Goal: Find specific page/section: Find specific page/section

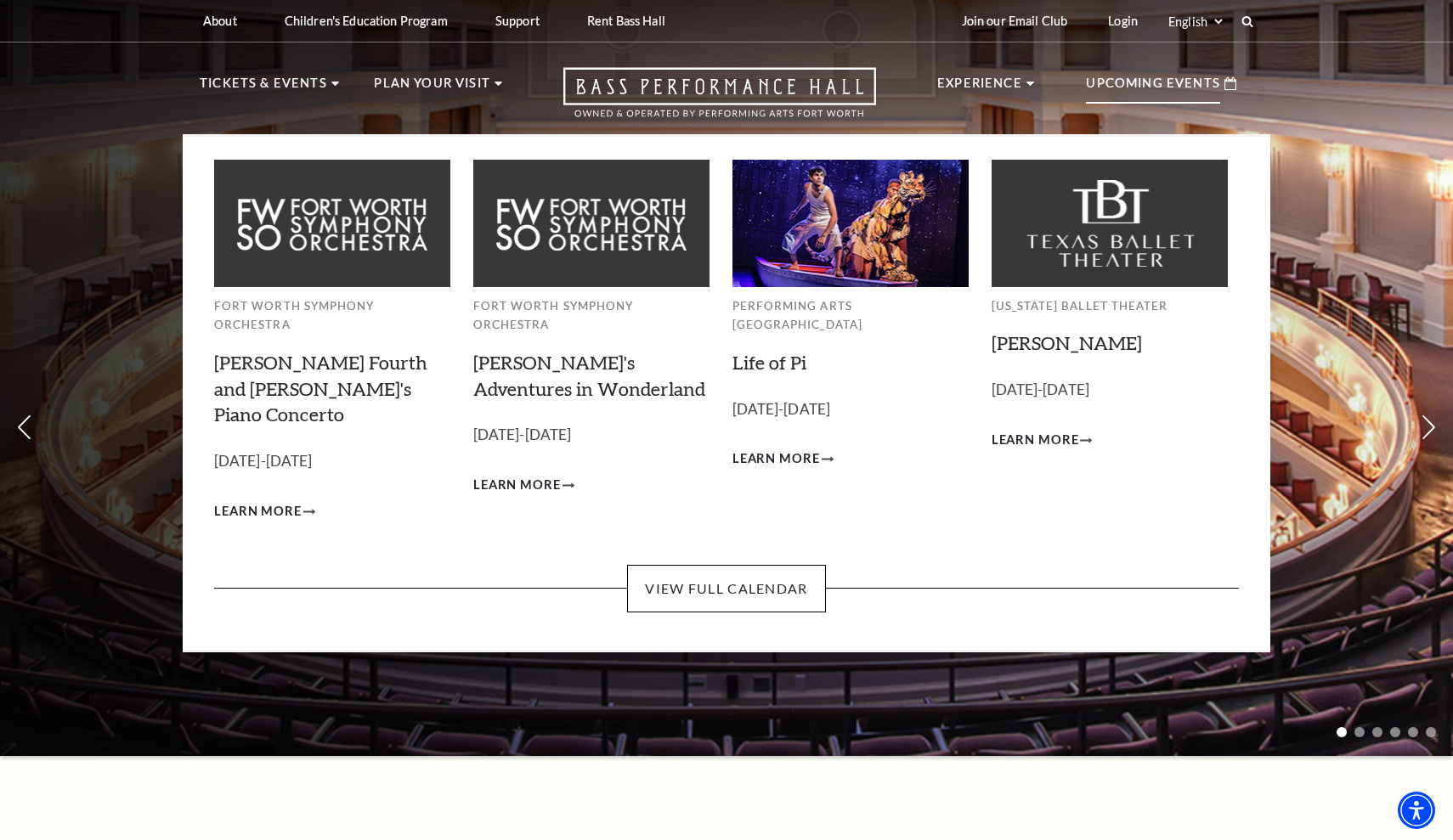
click at [1156, 88] on p "Upcoming Events" at bounding box center [1153, 88] width 135 height 30
click at [754, 565] on link "View Full Calendar" at bounding box center [726, 589] width 198 height 48
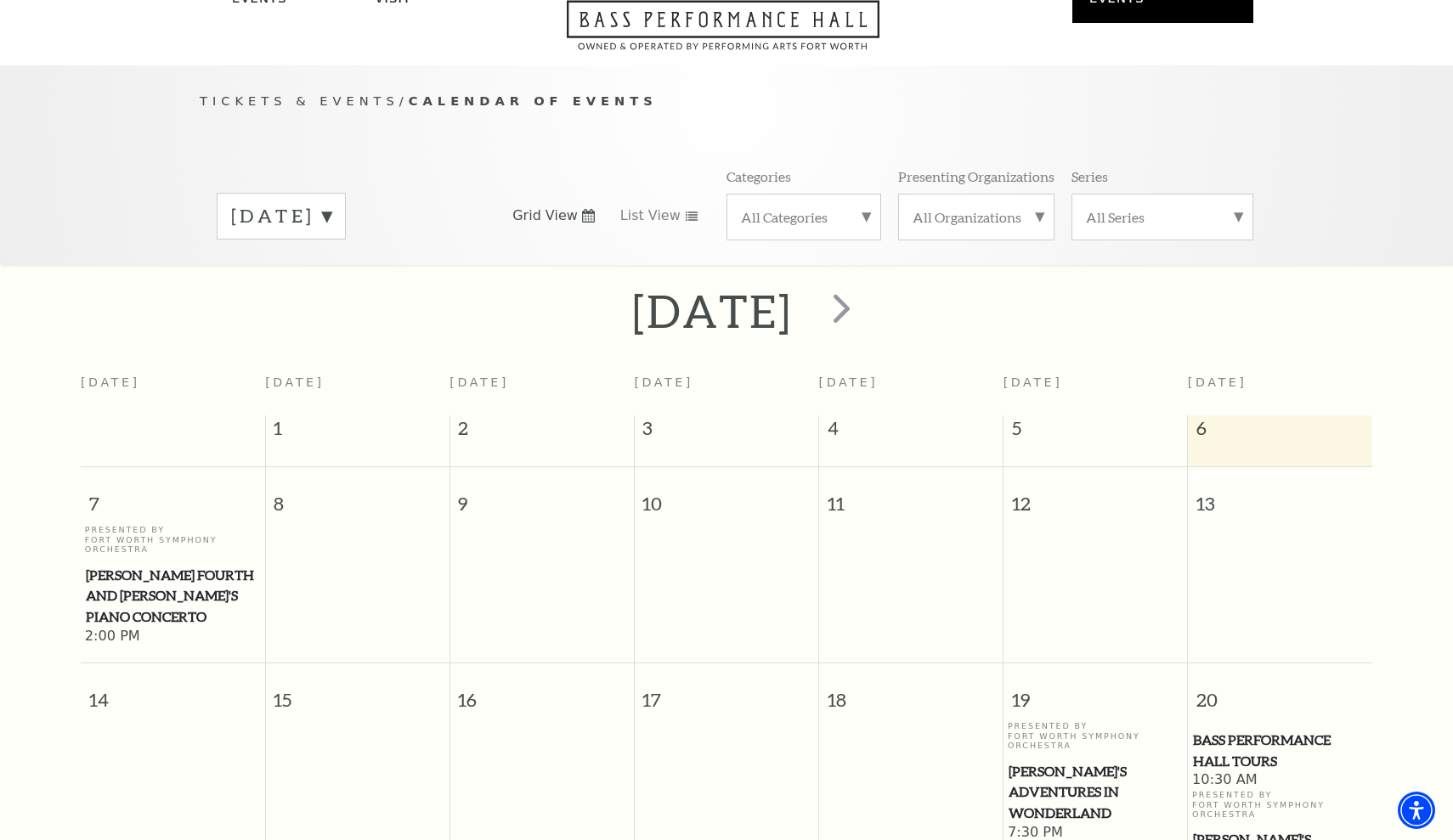
scroll to position [149, 0]
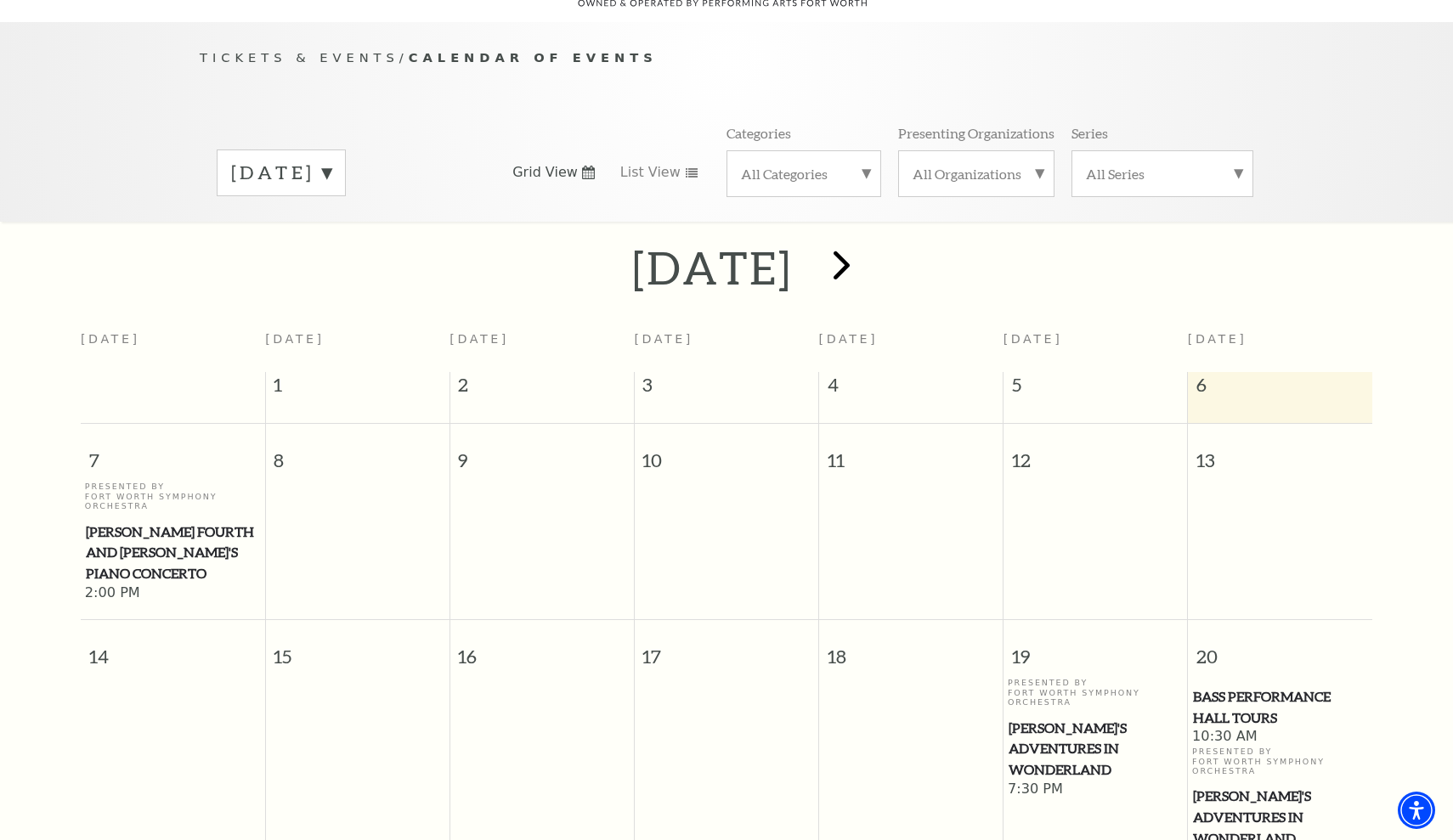
click at [866, 247] on span "next" at bounding box center [841, 265] width 49 height 49
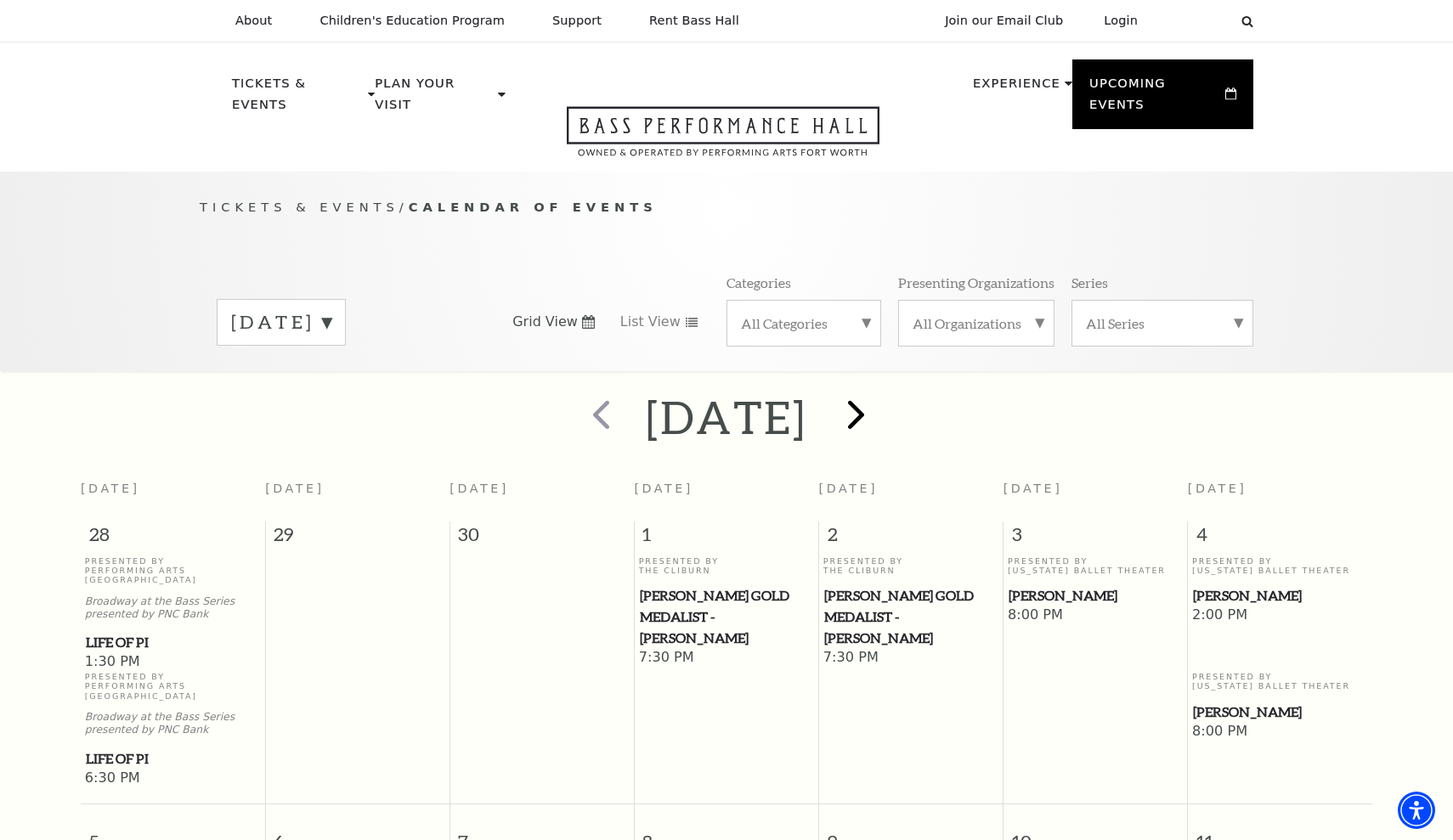
scroll to position [0, 0]
click at [880, 391] on span "next" at bounding box center [856, 414] width 49 height 49
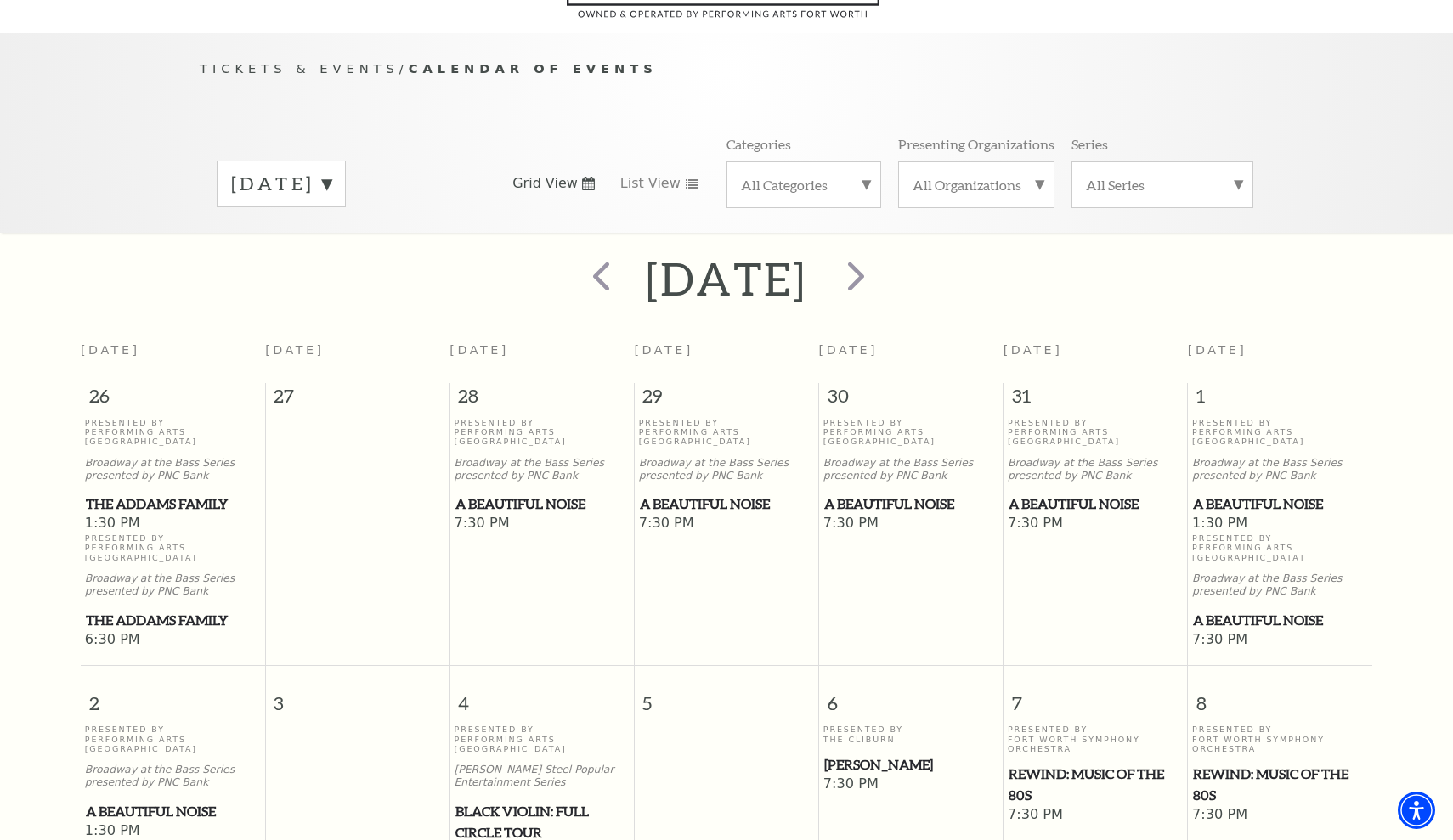
scroll to position [149, 0]
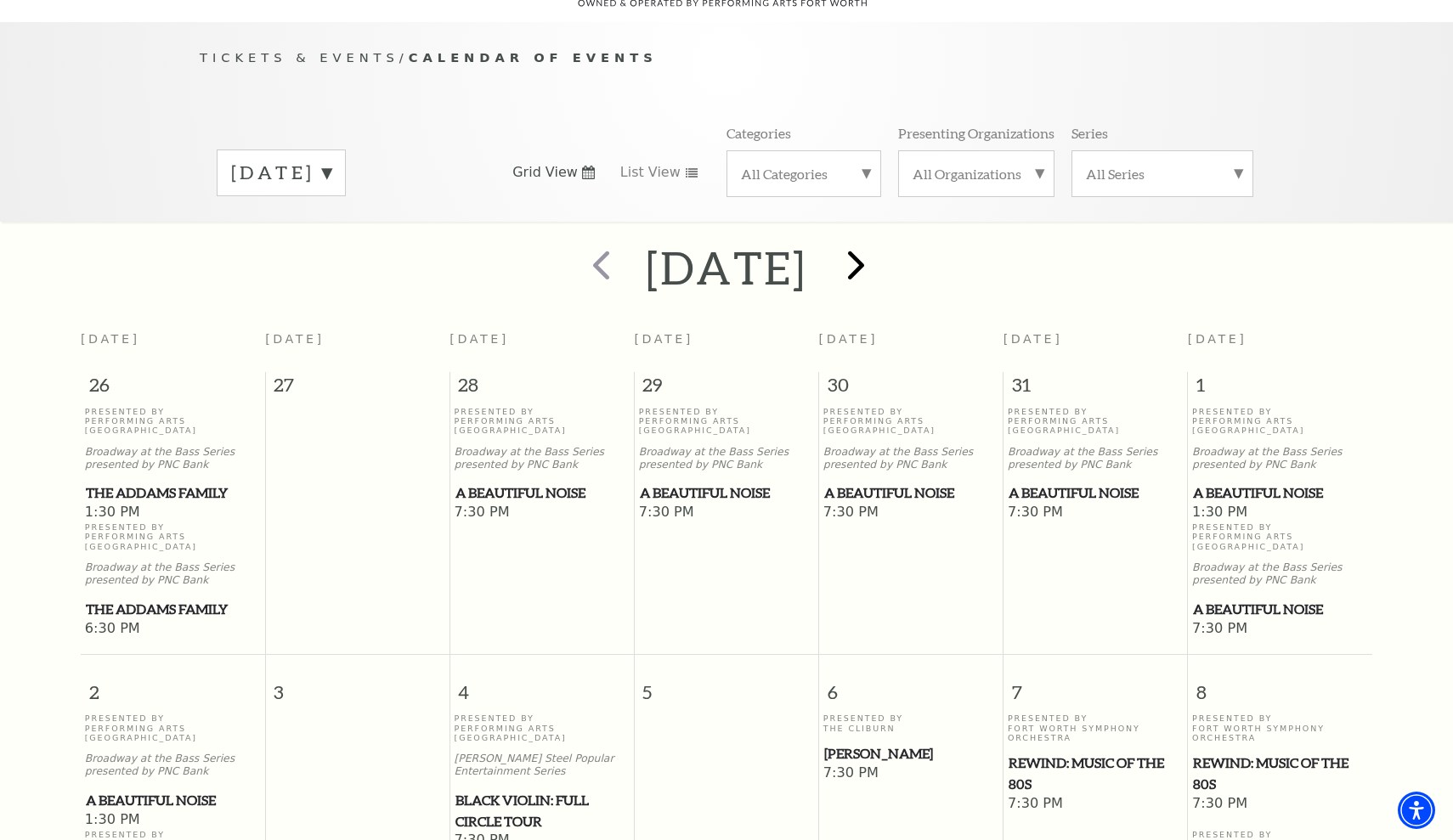
click at [880, 245] on span "next" at bounding box center [856, 265] width 49 height 49
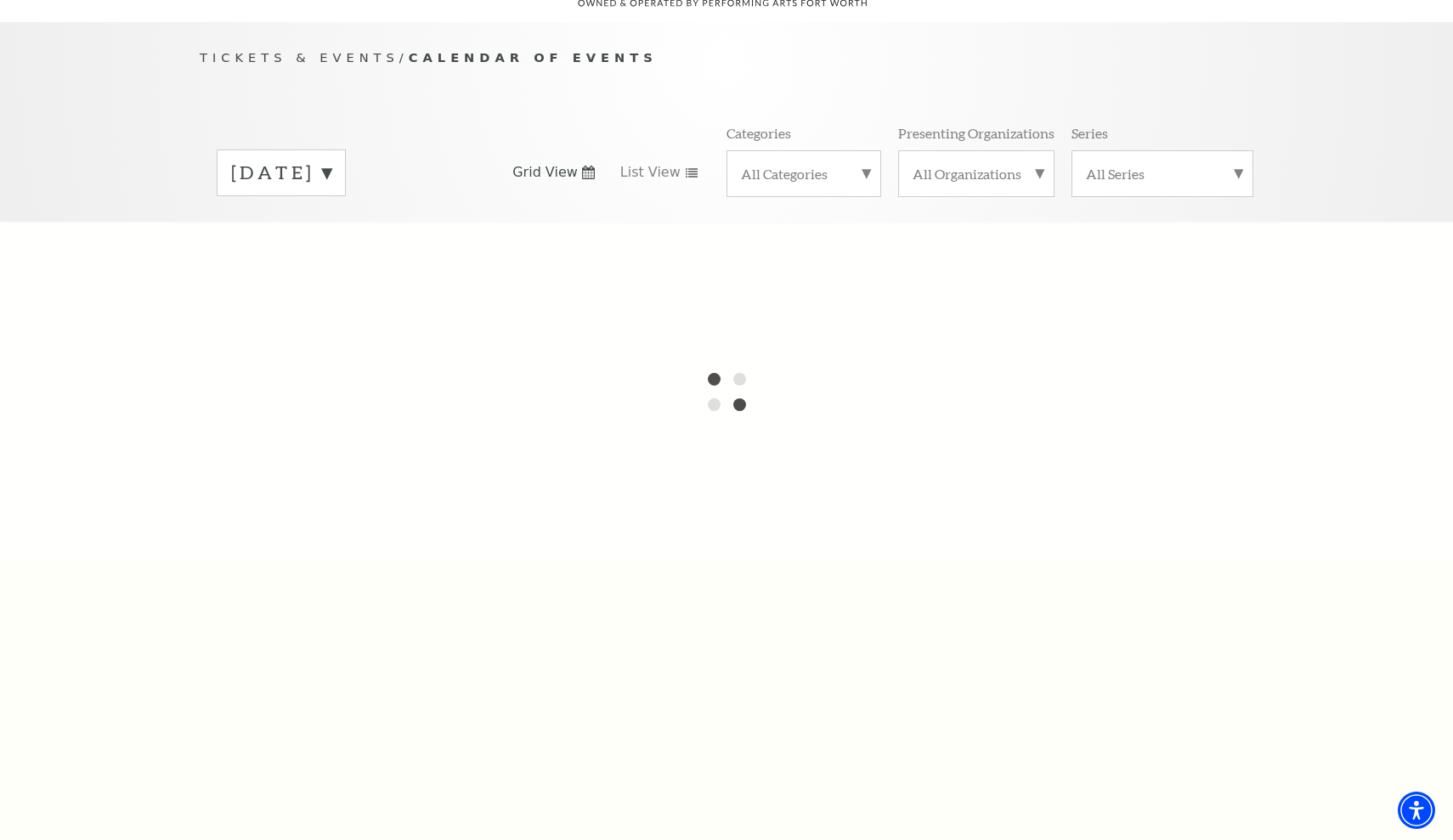
click at [332, 159] on label "[DATE]" at bounding box center [280, 172] width 100 height 27
click at [319, 507] on div at bounding box center [726, 391] width 1453 height 340
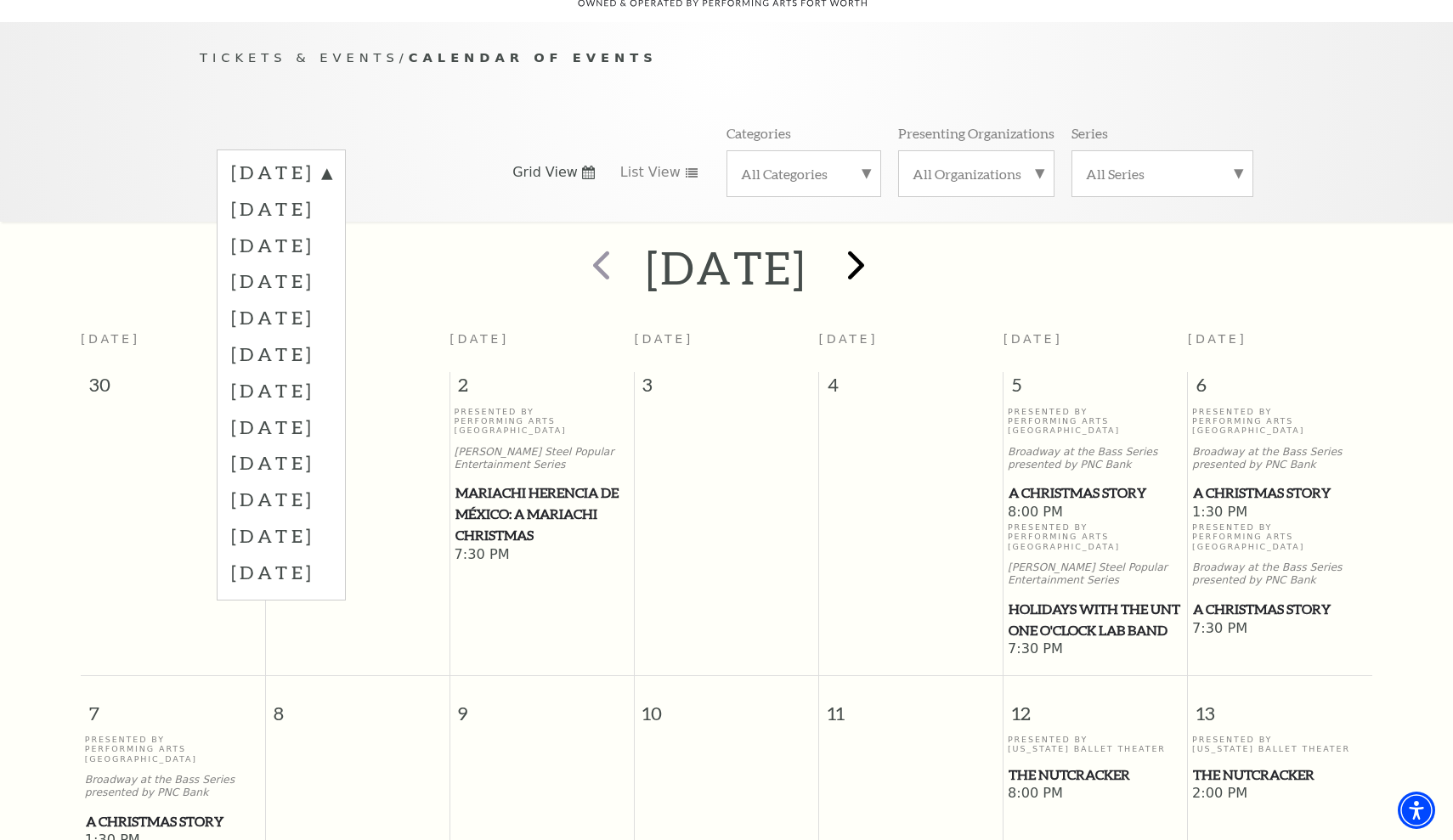
click at [880, 245] on span "next" at bounding box center [856, 265] width 49 height 49
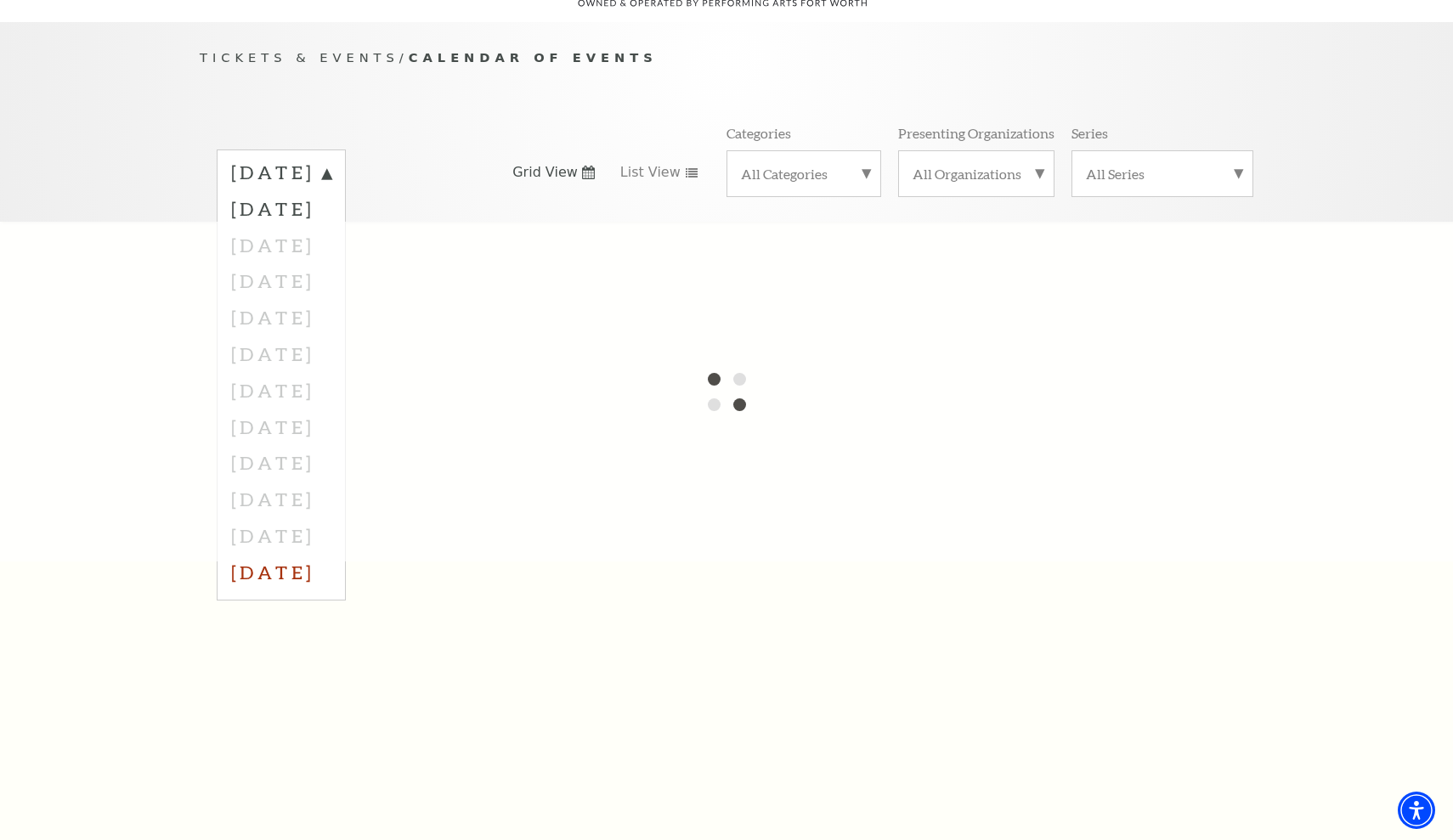
click at [332, 554] on label "[DATE]" at bounding box center [280, 573] width 100 height 37
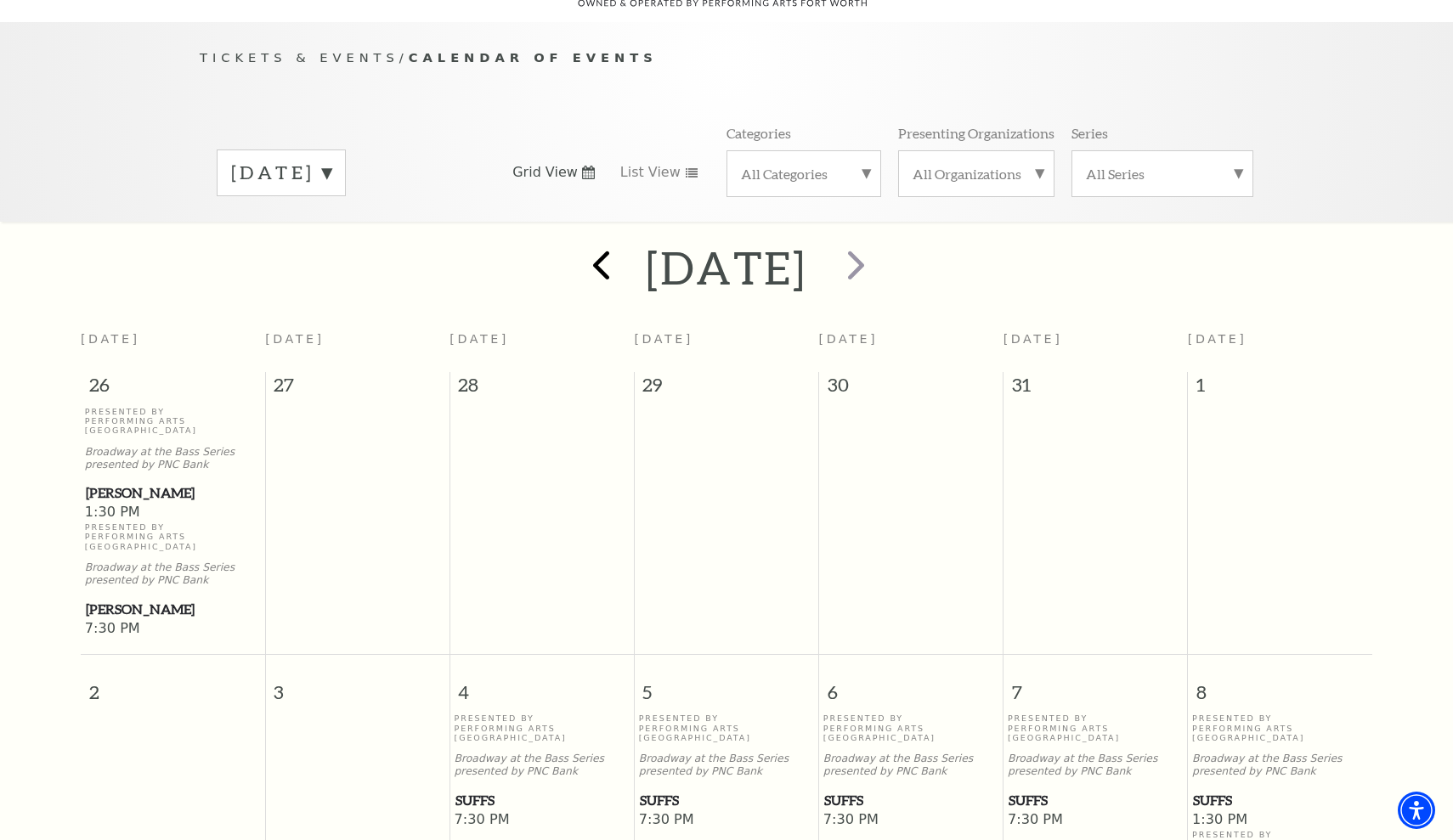
click at [577, 243] on span "prev" at bounding box center [601, 265] width 49 height 49
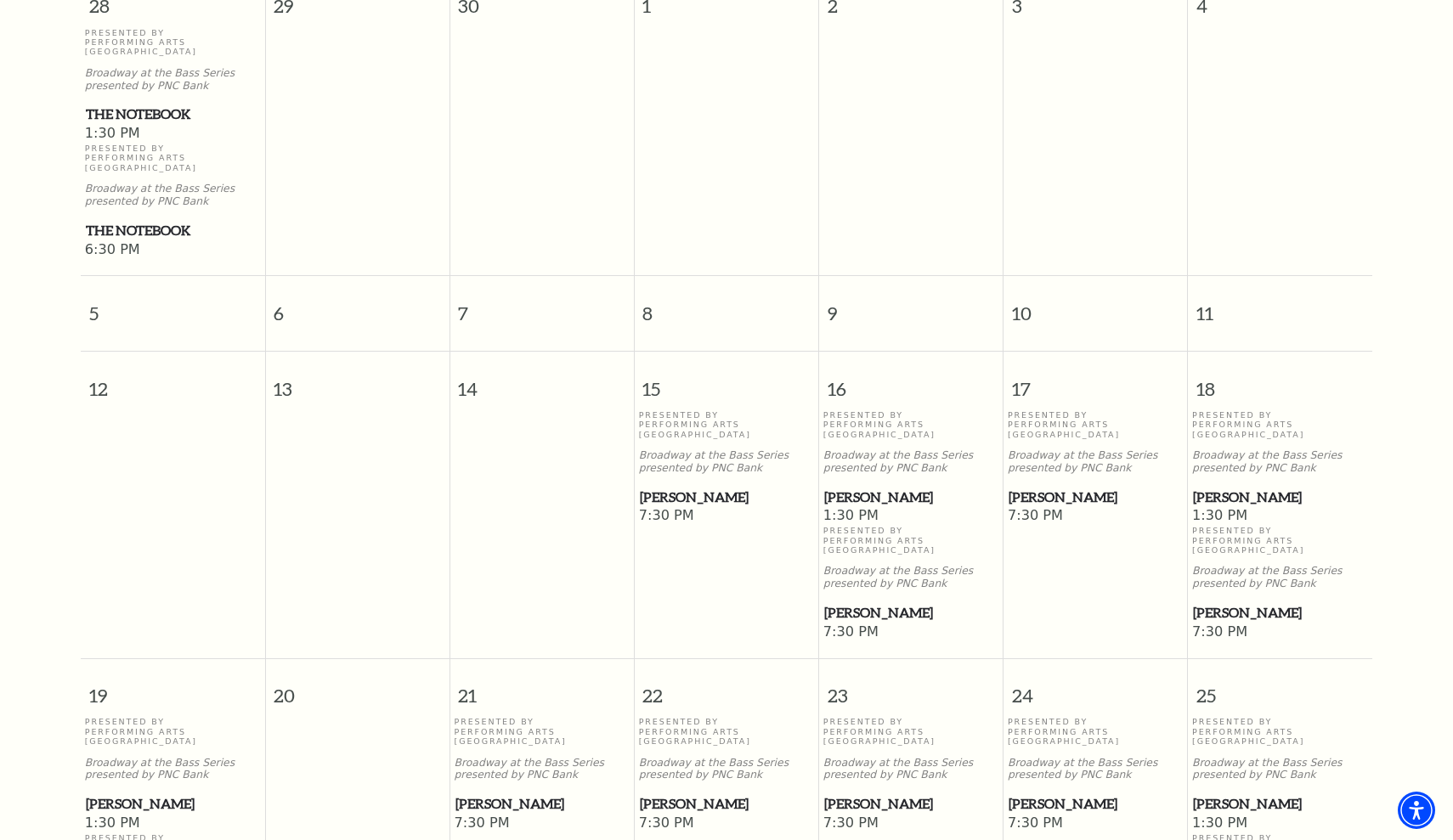
scroll to position [525, 0]
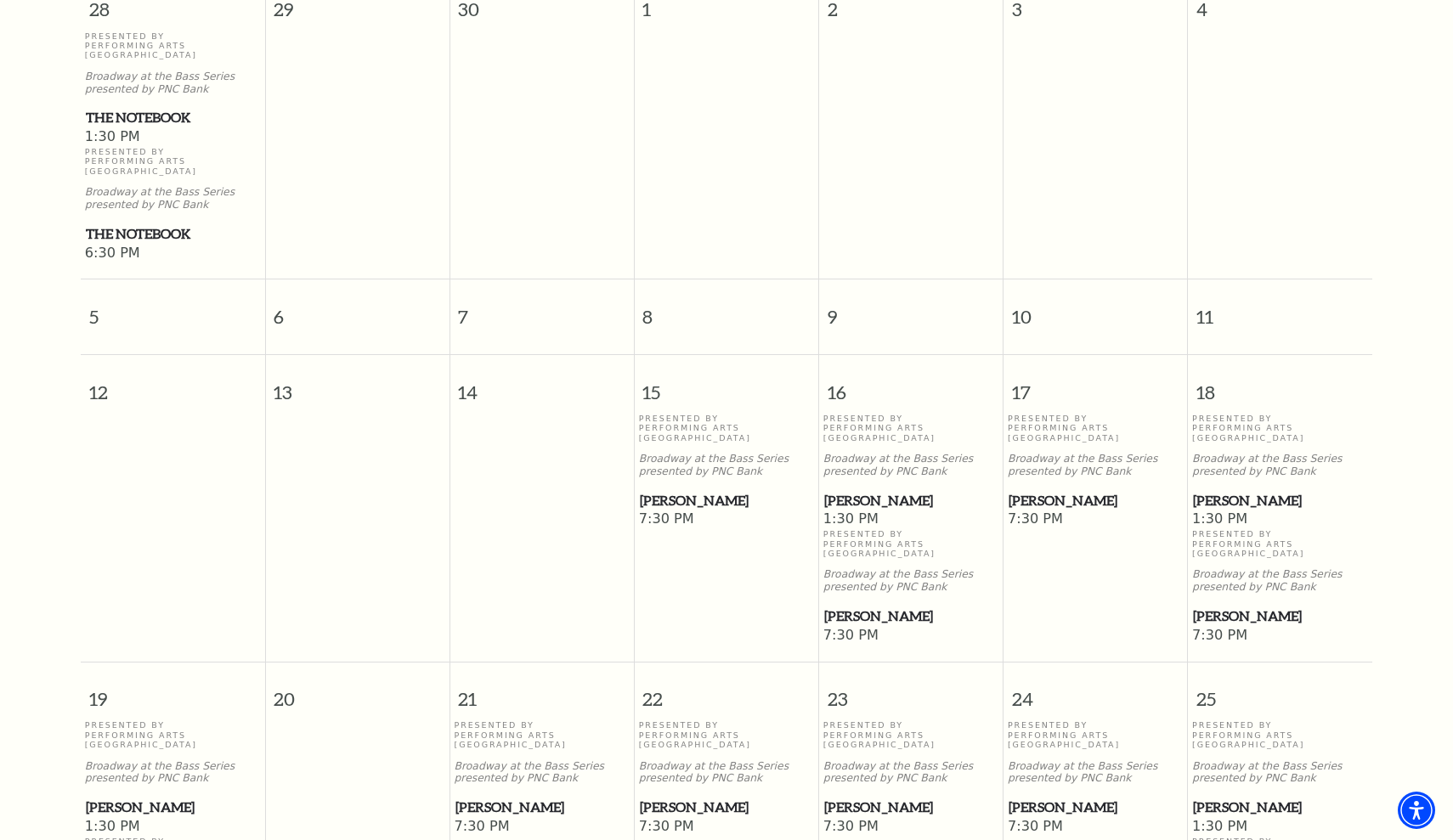
click at [1222, 490] on span "[PERSON_NAME]" at bounding box center [1280, 500] width 174 height 21
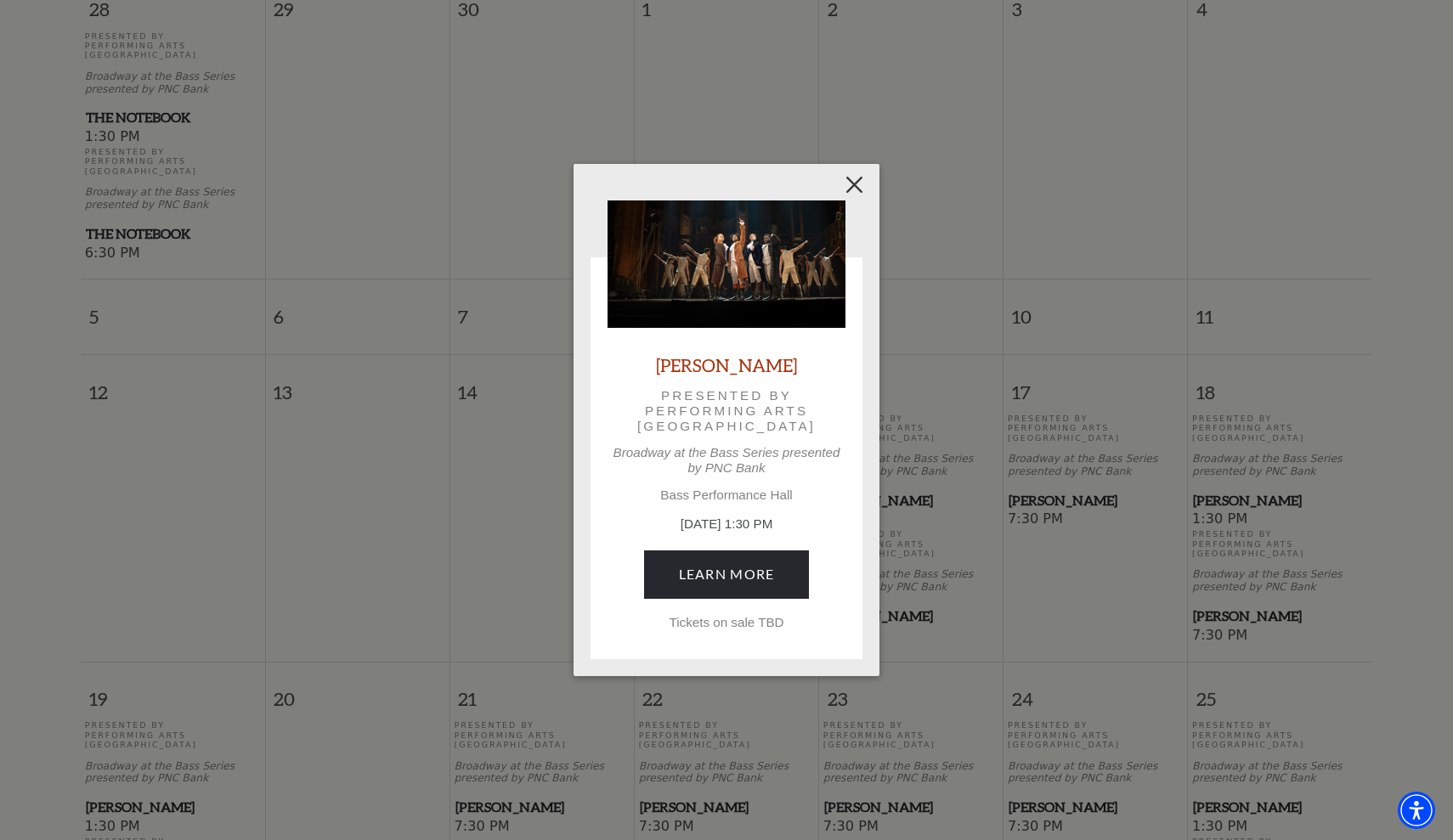
click at [855, 181] on button "Close" at bounding box center [855, 185] width 32 height 32
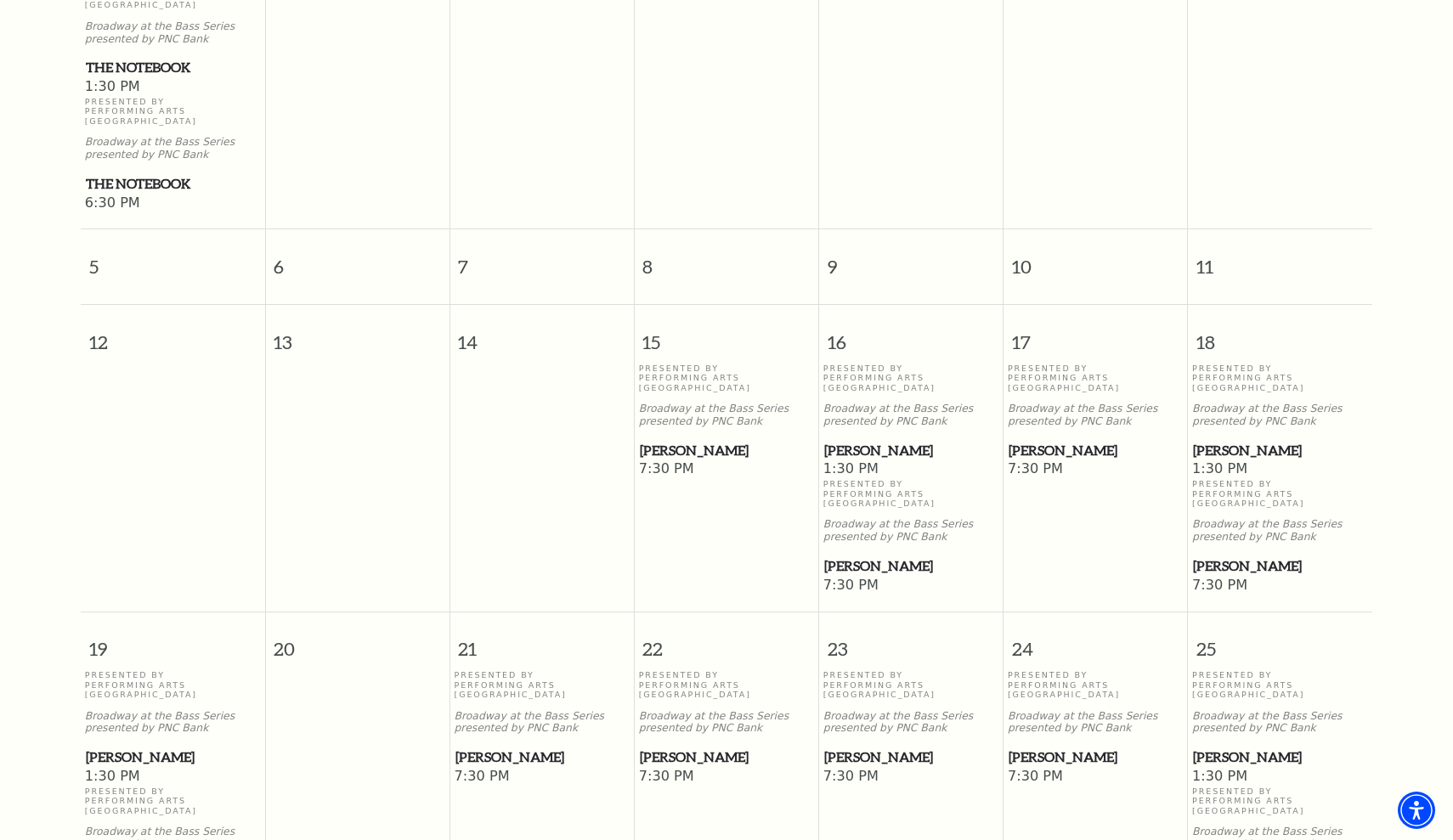
scroll to position [573, 0]
